Goal: Information Seeking & Learning: Learn about a topic

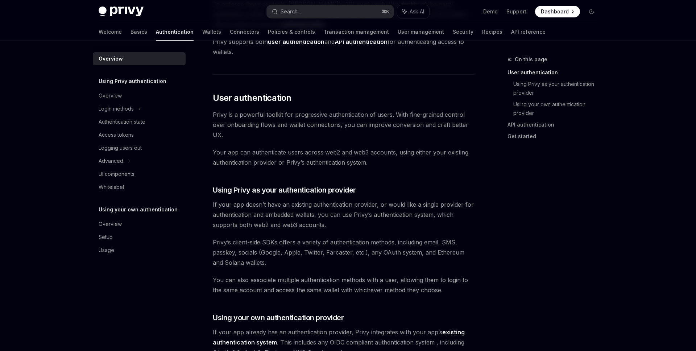
scroll to position [111, 0]
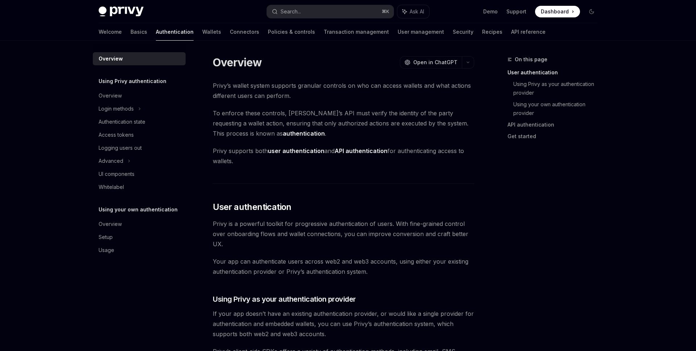
scroll to position [165, 0]
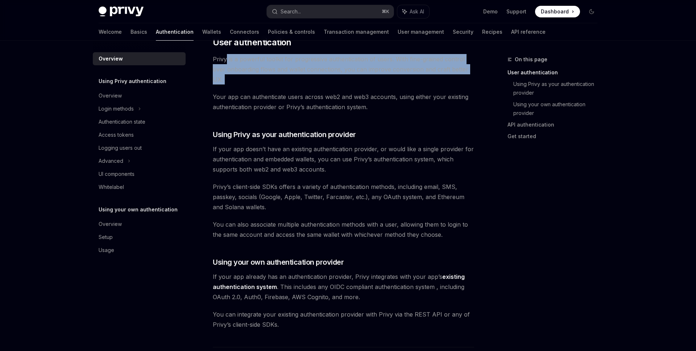
drag, startPoint x: 225, startPoint y: 60, endPoint x: 439, endPoint y: 89, distance: 215.8
click at [439, 89] on div "Privy’s wallet system supports granular controls on who can access wallets and …" at bounding box center [343, 277] width 261 height 722
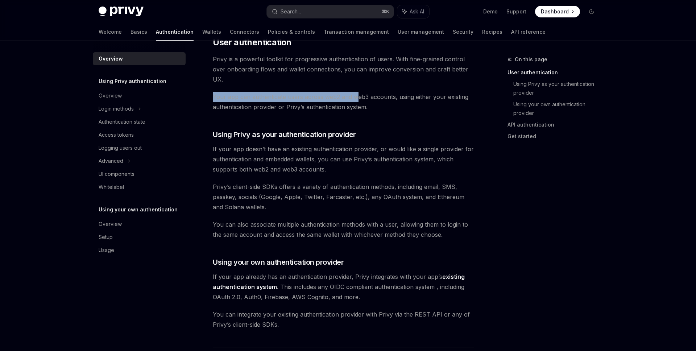
drag, startPoint x: 213, startPoint y: 90, endPoint x: 356, endPoint y: 97, distance: 143.7
click at [356, 97] on div "Privy’s wallet system supports granular controls on who can access wallets and …" at bounding box center [343, 277] width 261 height 722
click at [356, 97] on span "Your app can authenticate users across web2 and web3 accounts, using either you…" at bounding box center [343, 102] width 261 height 20
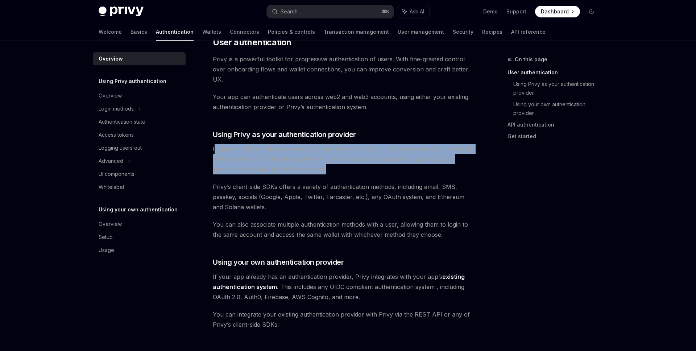
drag, startPoint x: 213, startPoint y: 148, endPoint x: 355, endPoint y: 166, distance: 142.5
click at [355, 166] on span "If your app doesn’t have an existing authentication provider, or would like a s…" at bounding box center [343, 159] width 261 height 30
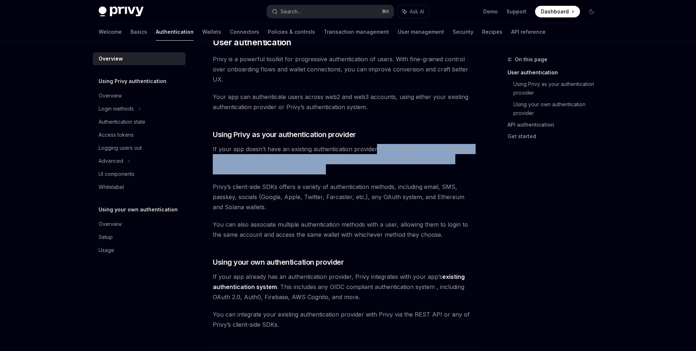
drag, startPoint x: 375, startPoint y: 147, endPoint x: 434, endPoint y: 168, distance: 62.6
click at [434, 168] on span "If your app doesn’t have an existing authentication provider, or would like a s…" at bounding box center [343, 159] width 261 height 30
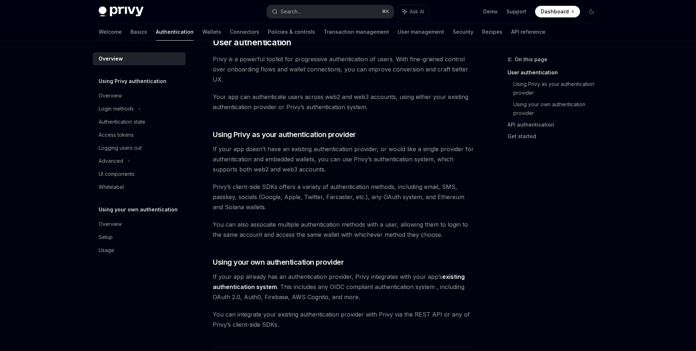
click at [334, 164] on span "If your app doesn’t have an existing authentication provider, or would like a s…" at bounding box center [343, 159] width 261 height 30
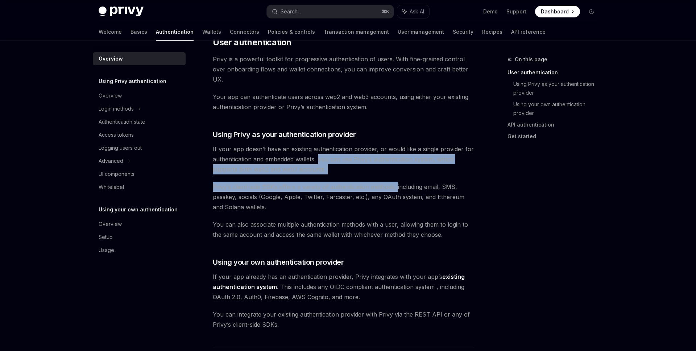
drag, startPoint x: 318, startPoint y: 155, endPoint x: 398, endPoint y: 181, distance: 84.3
click at [398, 181] on div "Privy’s wallet system supports granular controls on who can access wallets and …" at bounding box center [343, 277] width 261 height 722
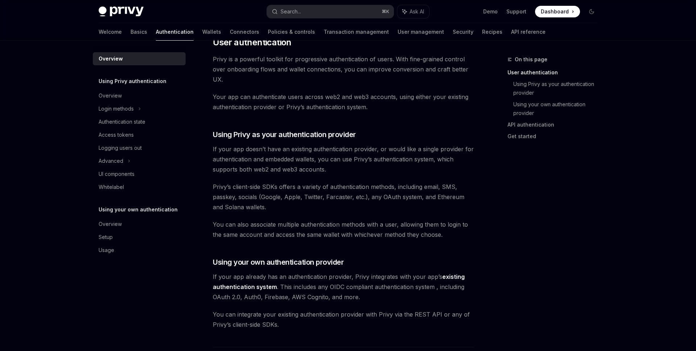
click at [394, 172] on span "If your app doesn’t have an existing authentication provider, or would like a s…" at bounding box center [343, 159] width 261 height 30
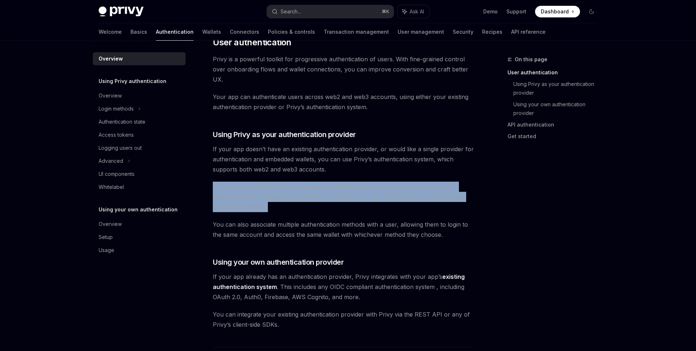
drag, startPoint x: 350, startPoint y: 213, endPoint x: 291, endPoint y: 174, distance: 70.2
click at [291, 174] on div "Privy’s wallet system supports granular controls on who can access wallets and …" at bounding box center [343, 277] width 261 height 722
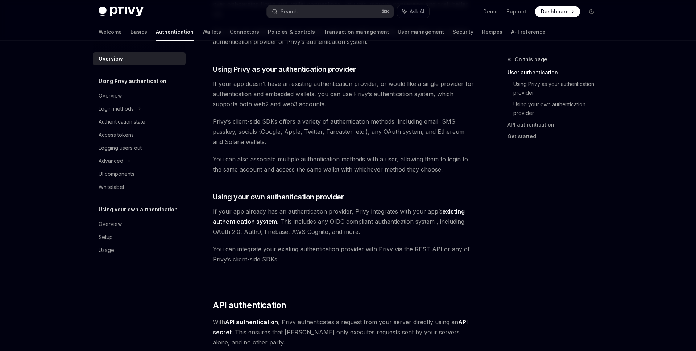
scroll to position [241, 0]
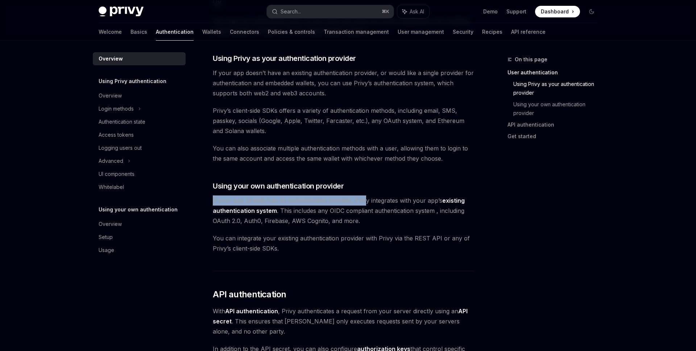
drag, startPoint x: 231, startPoint y: 195, endPoint x: 364, endPoint y: 198, distance: 132.7
click at [364, 198] on span "If your app already has an authentication provider, Privy integrates with your …" at bounding box center [343, 210] width 261 height 30
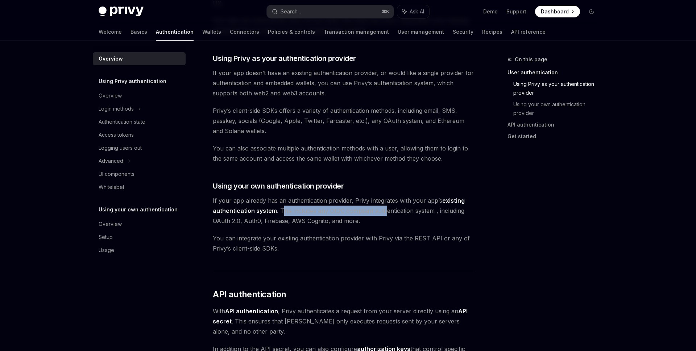
drag, startPoint x: 294, startPoint y: 210, endPoint x: 383, endPoint y: 210, distance: 89.2
click at [383, 210] on span "If your app already has an authentication provider, Privy integrates with your …" at bounding box center [343, 210] width 261 height 30
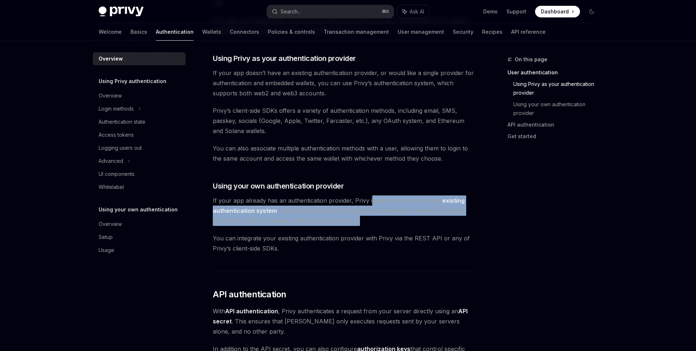
drag, startPoint x: 383, startPoint y: 223, endPoint x: 369, endPoint y: 198, distance: 28.3
click at [369, 198] on span "If your app already has an authentication provider, Privy integrates with your …" at bounding box center [343, 210] width 261 height 30
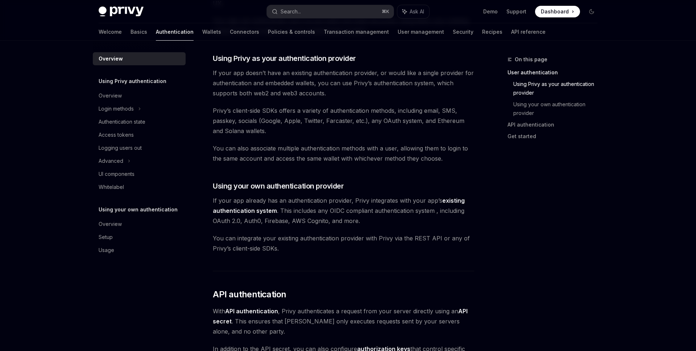
click at [341, 216] on span "If your app already has an authentication provider, Privy integrates with your …" at bounding box center [343, 210] width 261 height 30
click at [320, 220] on span "If your app already has an authentication provider, Privy integrates with your …" at bounding box center [343, 210] width 261 height 30
click at [352, 221] on span "If your app already has an authentication provider, Privy integrates with your …" at bounding box center [343, 210] width 261 height 30
